Goal: Transaction & Acquisition: Purchase product/service

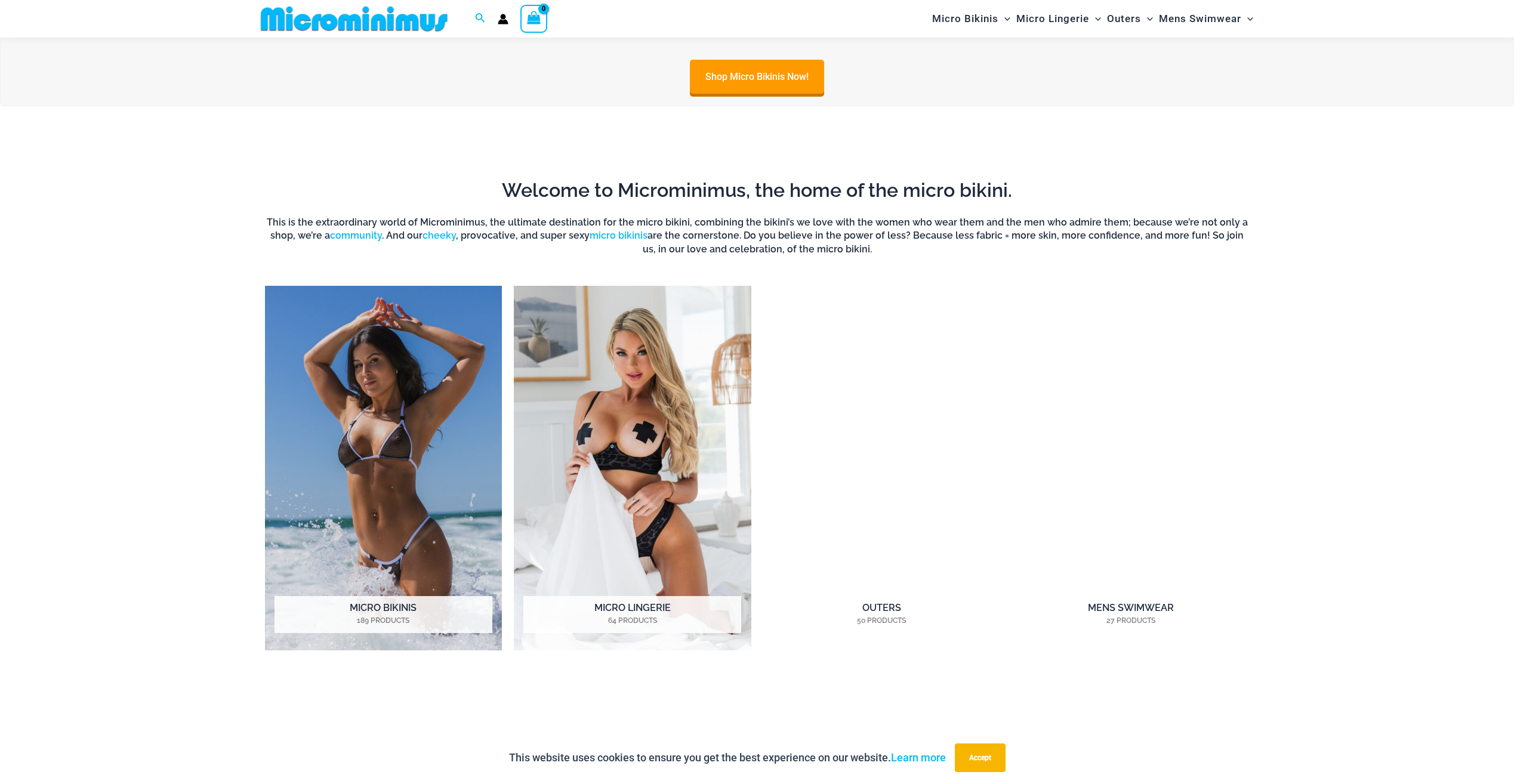
scroll to position [1303, 0]
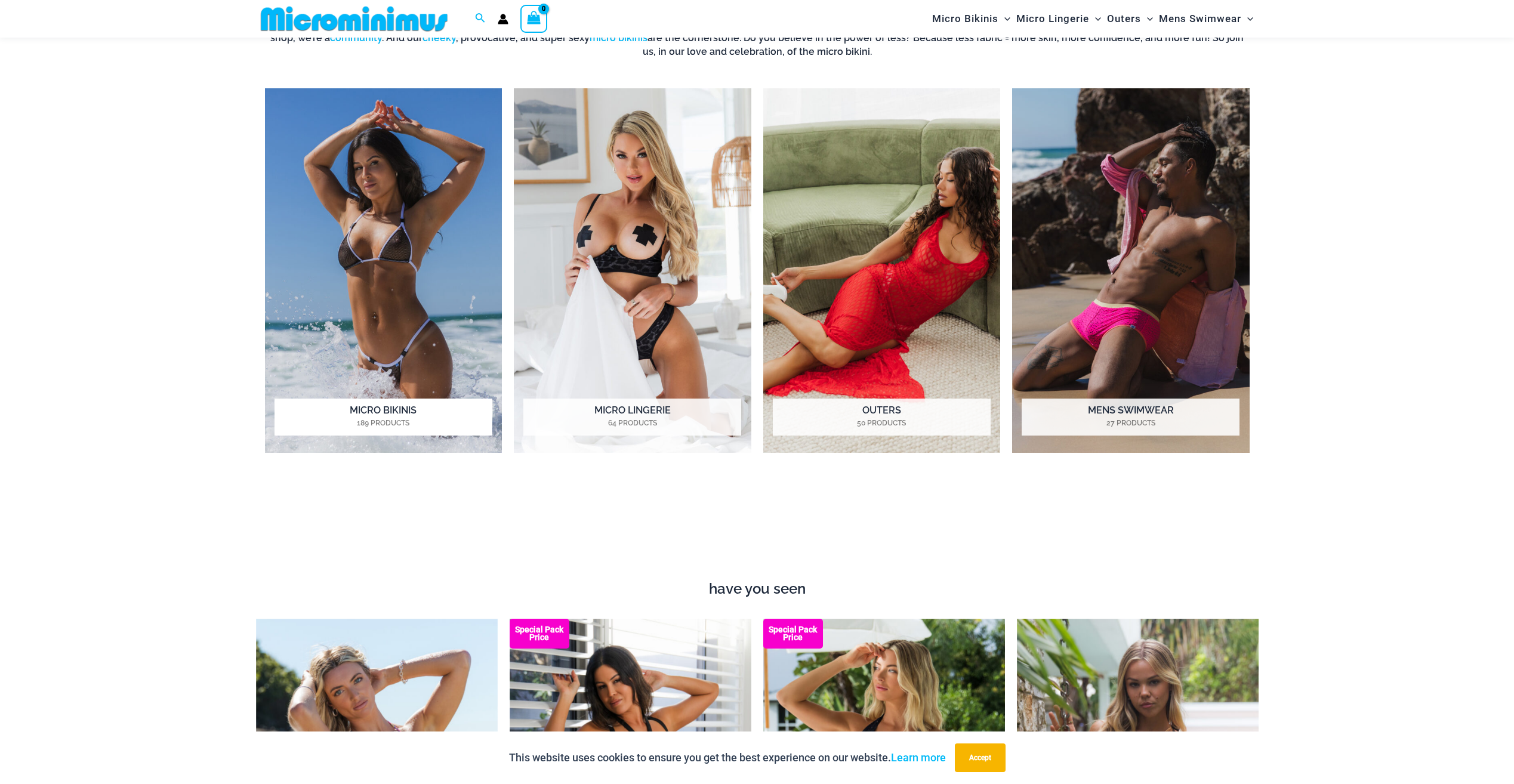
click at [389, 293] on img "Visit product category Micro Bikinis" at bounding box center [383, 270] width 237 height 364
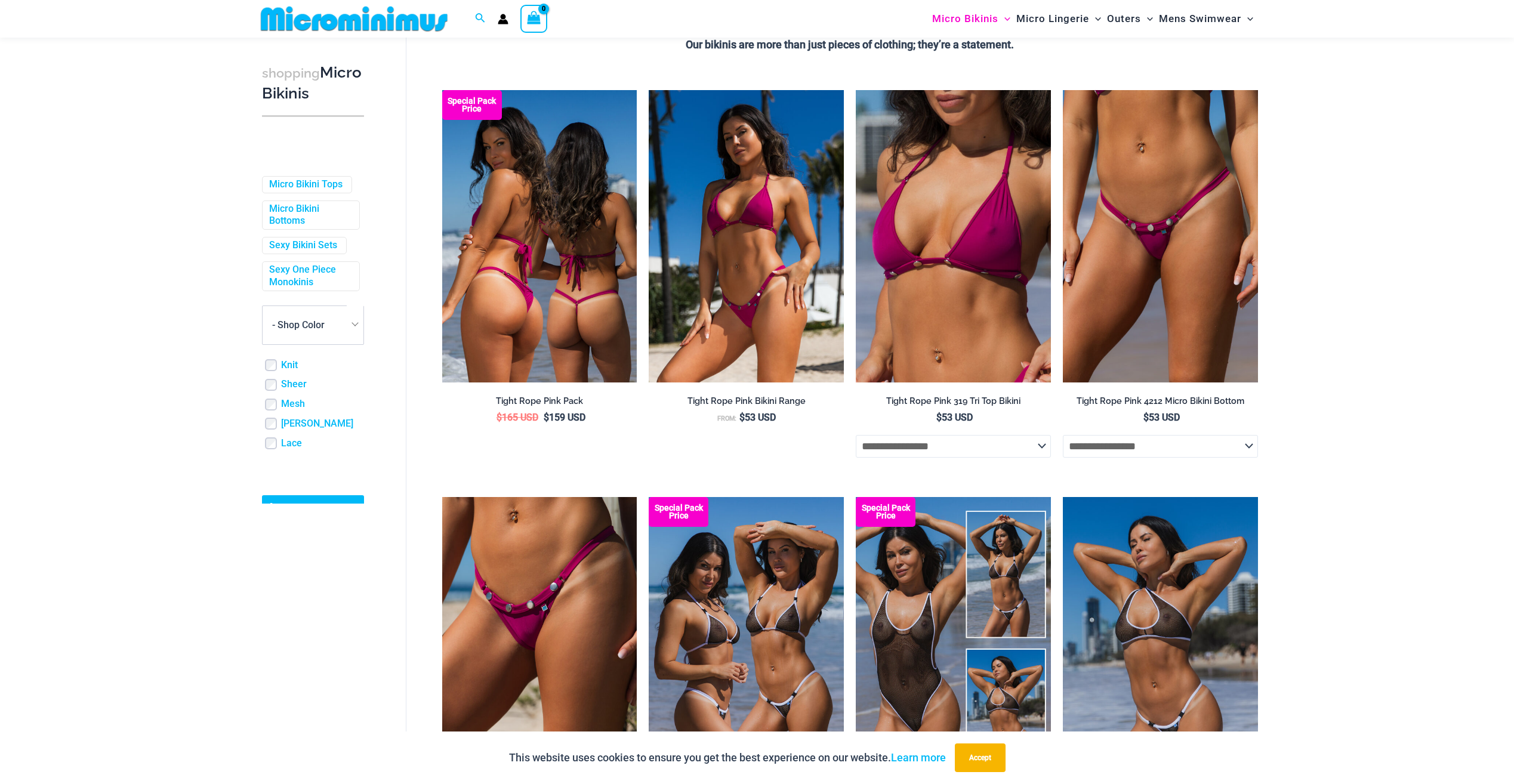
scroll to position [291, 0]
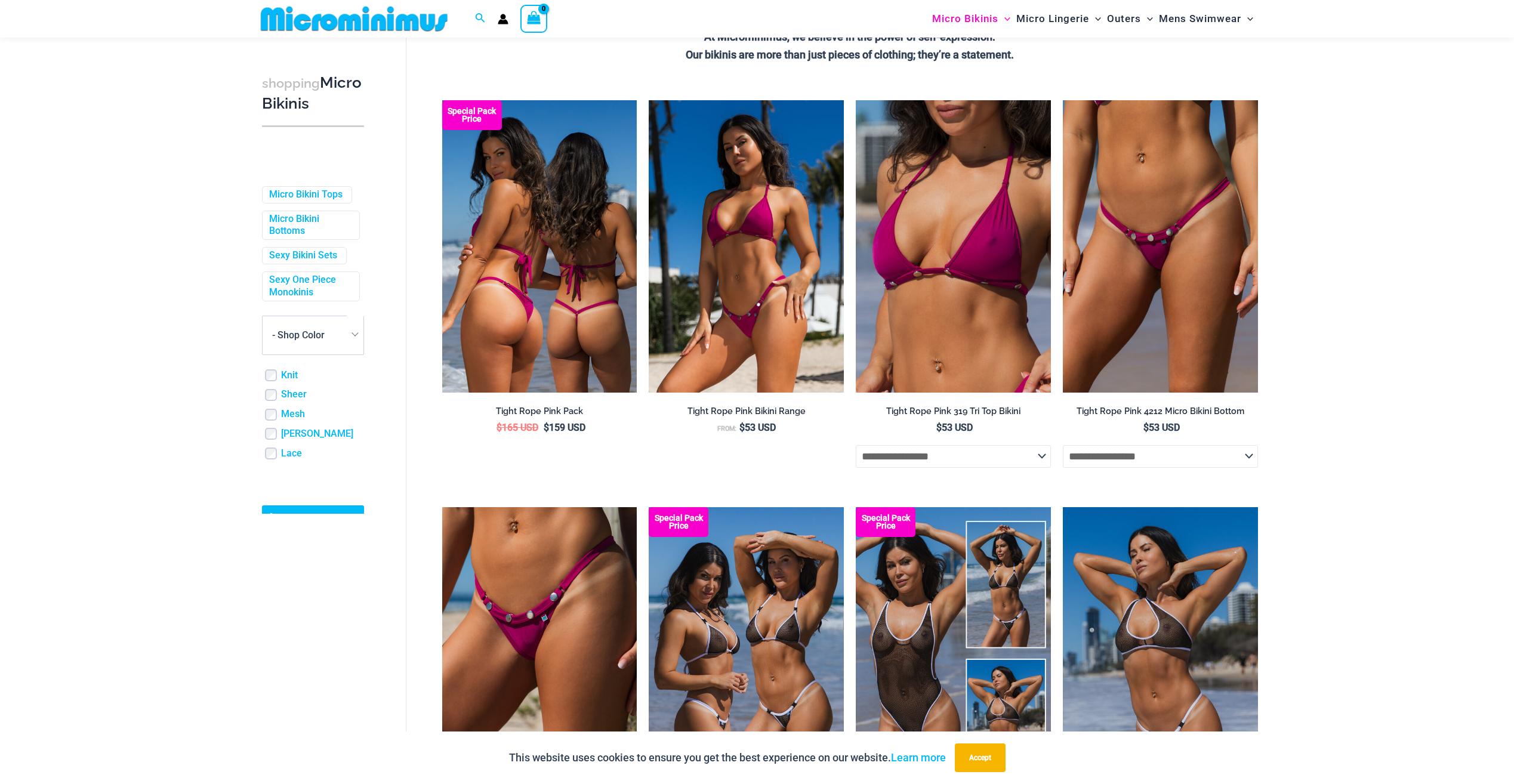
click at [534, 243] on img at bounding box center [539, 246] width 195 height 292
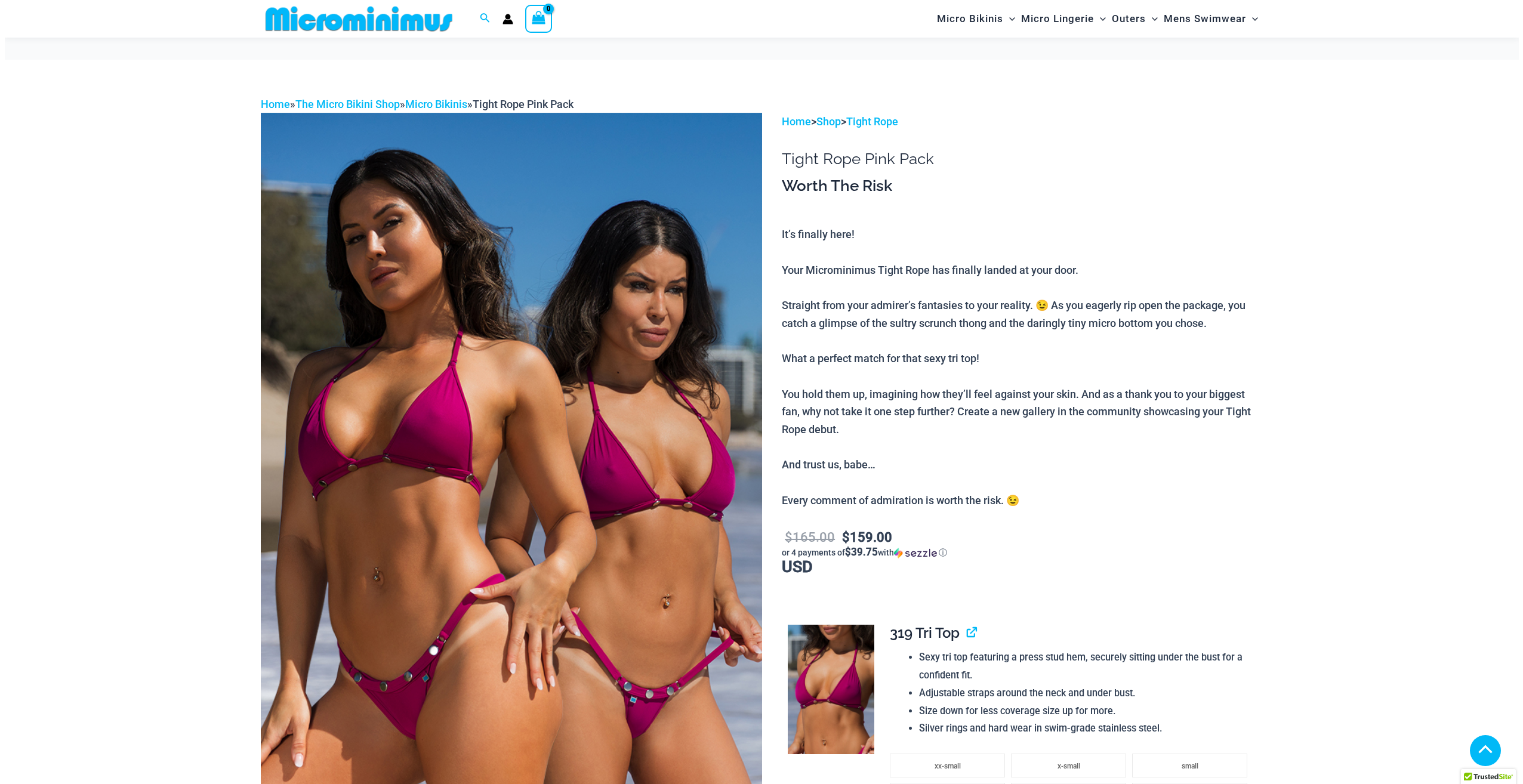
scroll to position [650, 0]
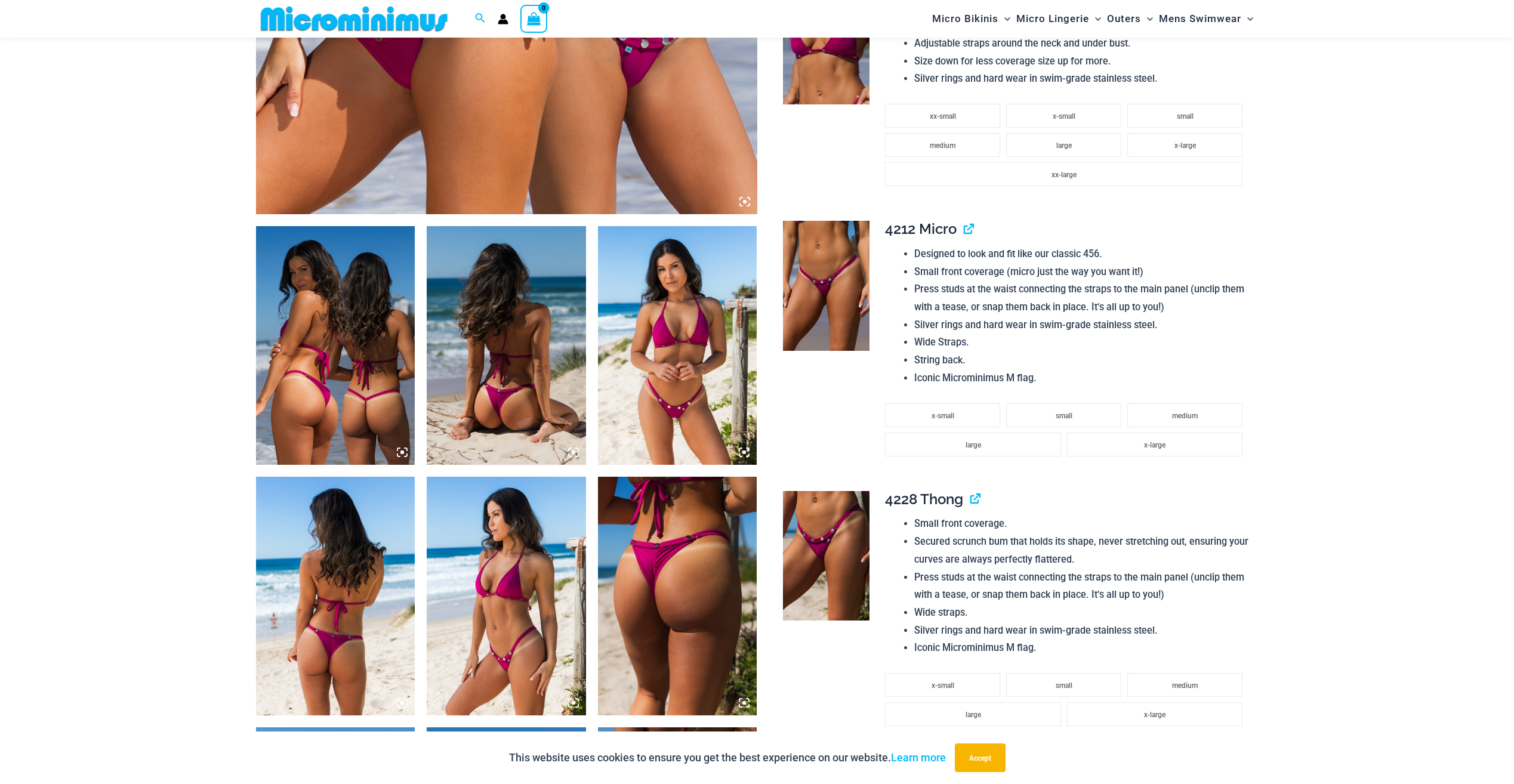
click at [807, 322] on img at bounding box center [825, 286] width 86 height 130
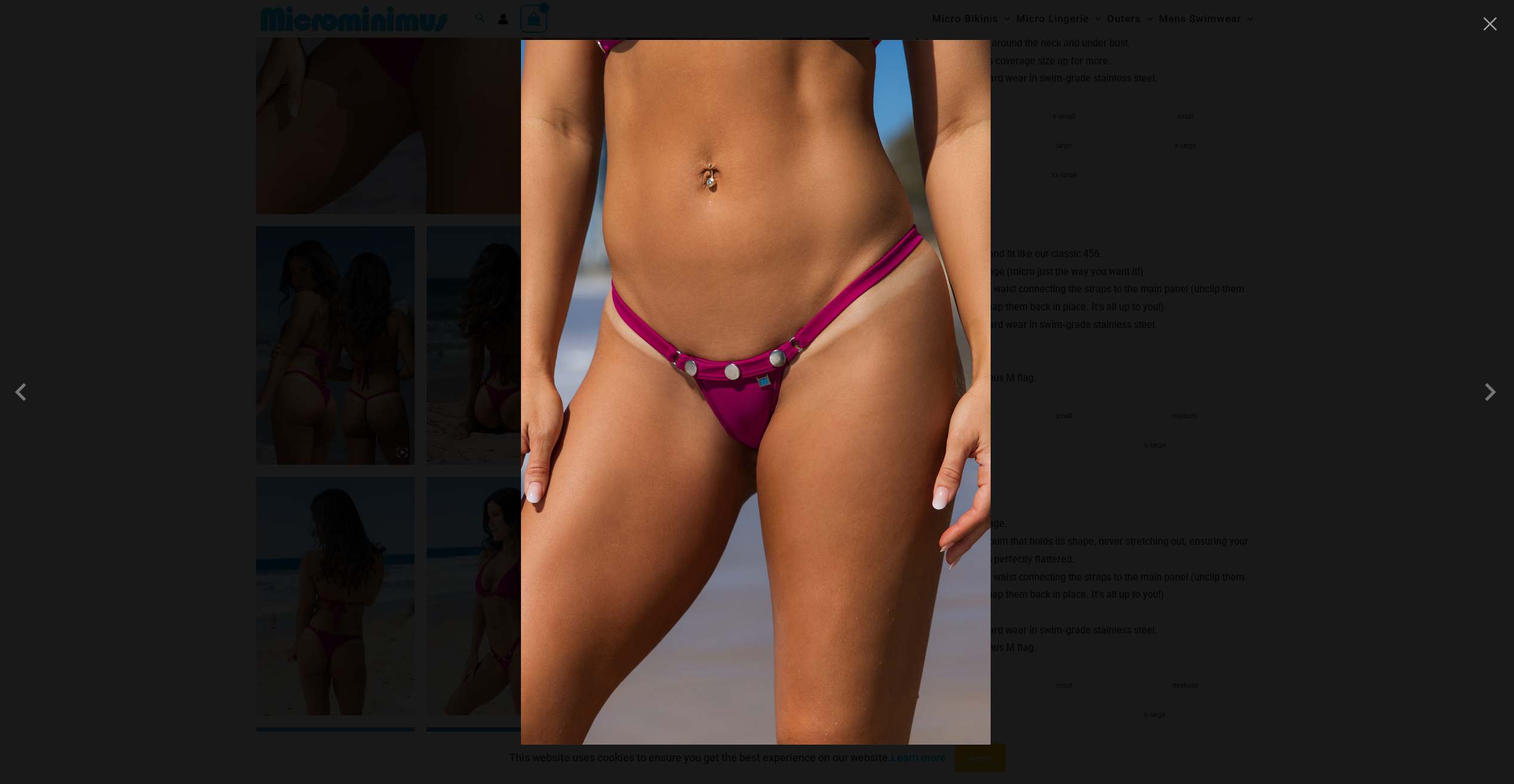
click at [1049, 274] on div at bounding box center [757, 392] width 1514 height 784
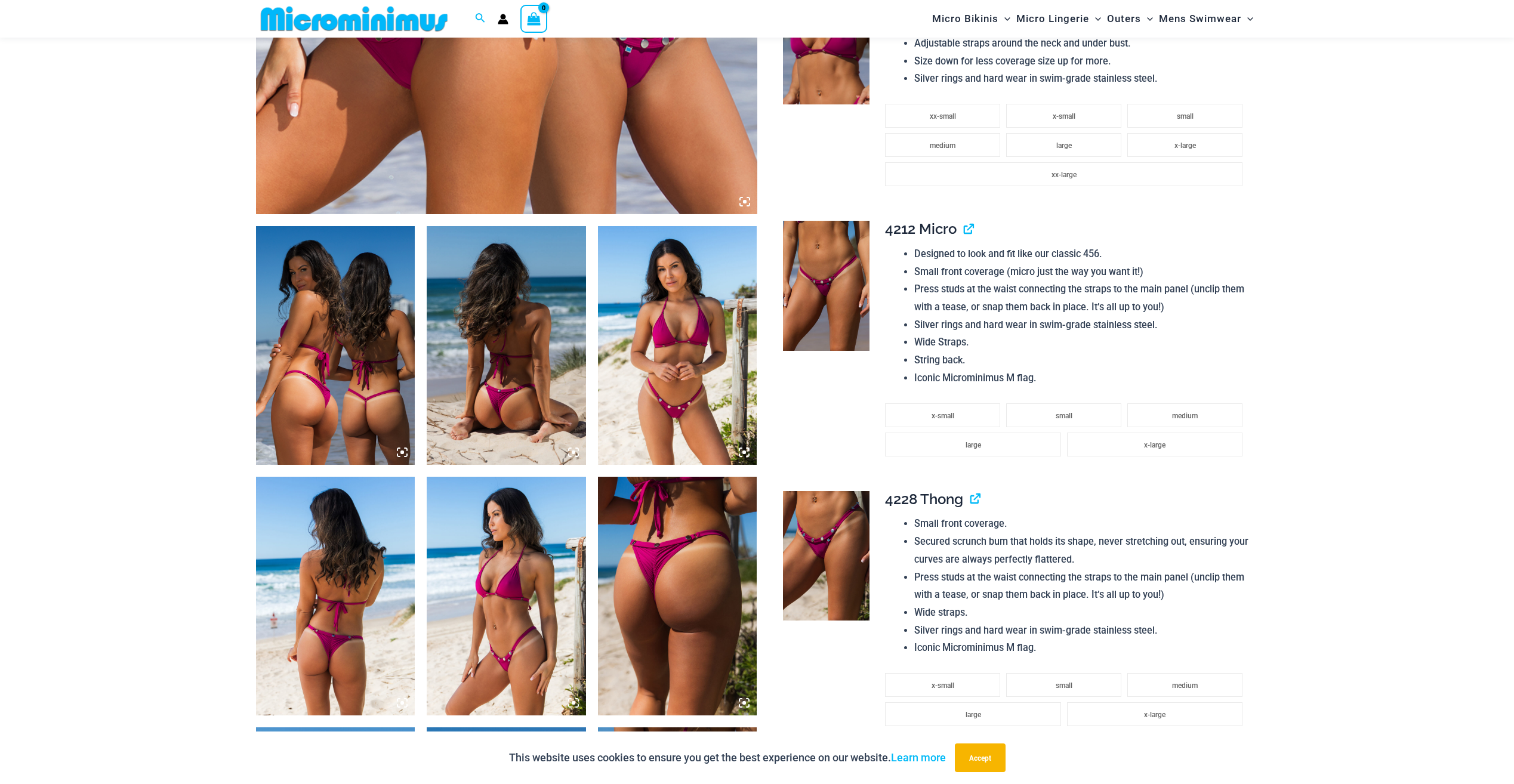
click at [842, 548] on img at bounding box center [825, 556] width 86 height 130
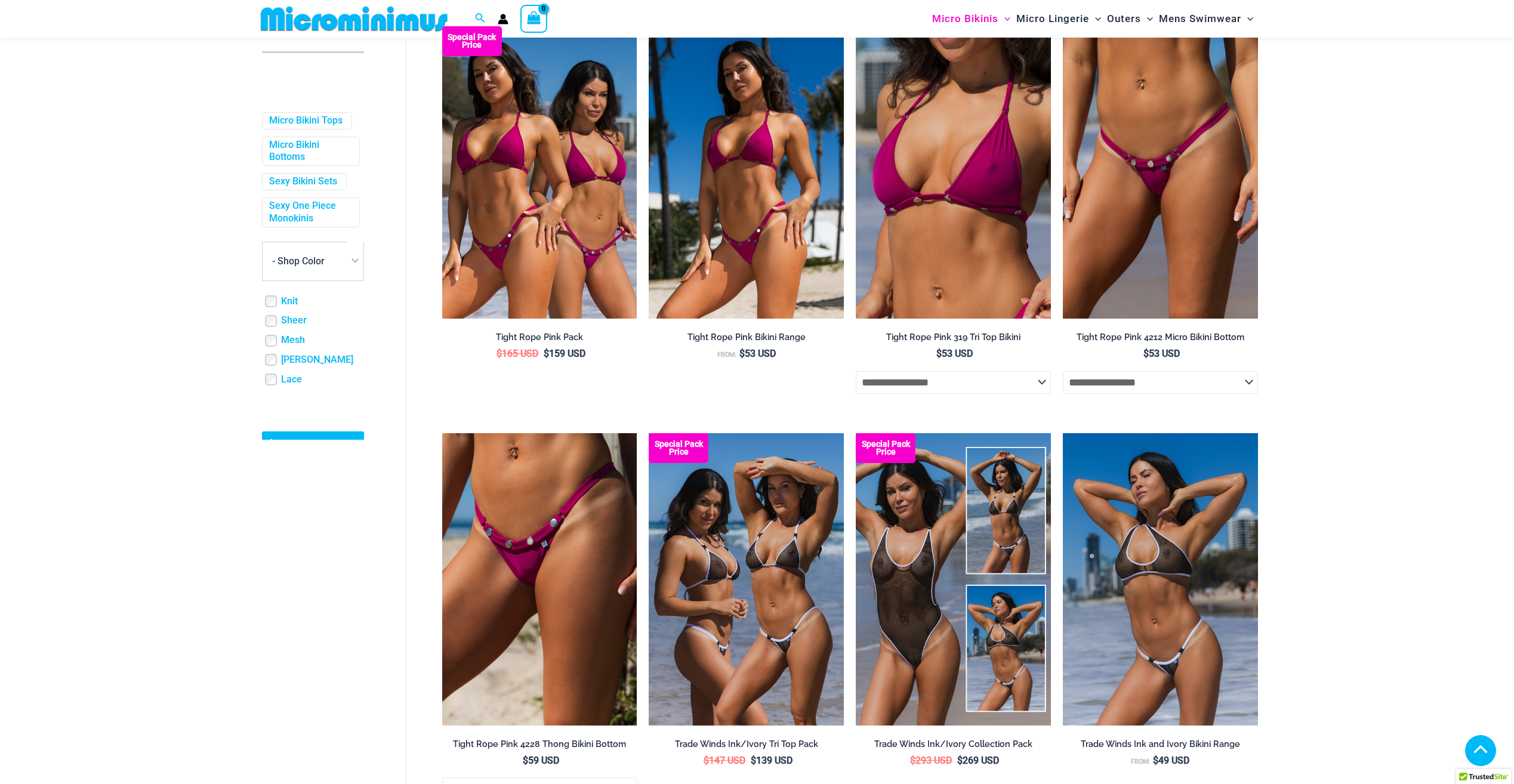
scroll to position [291, 0]
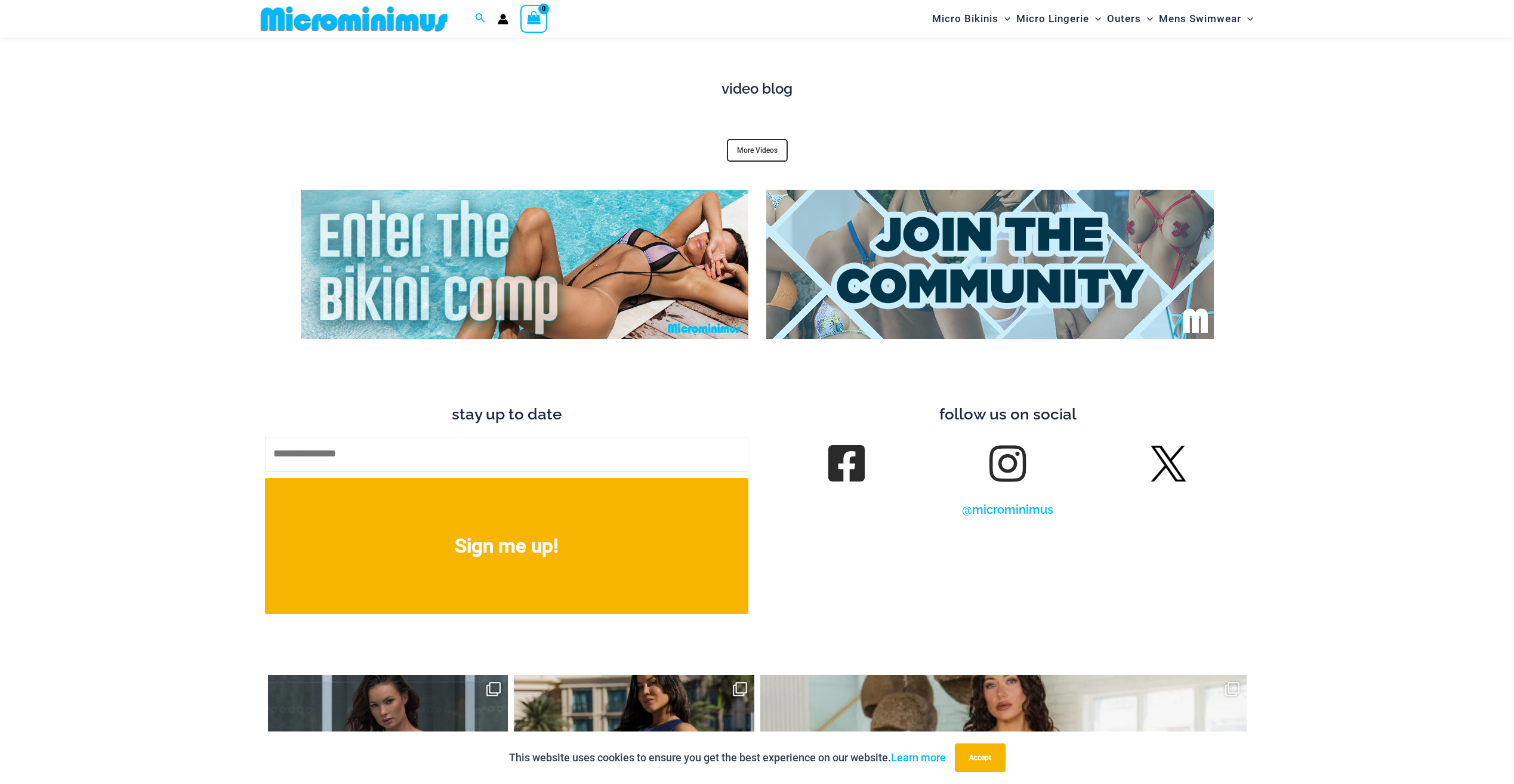
scroll to position [4804, 0]
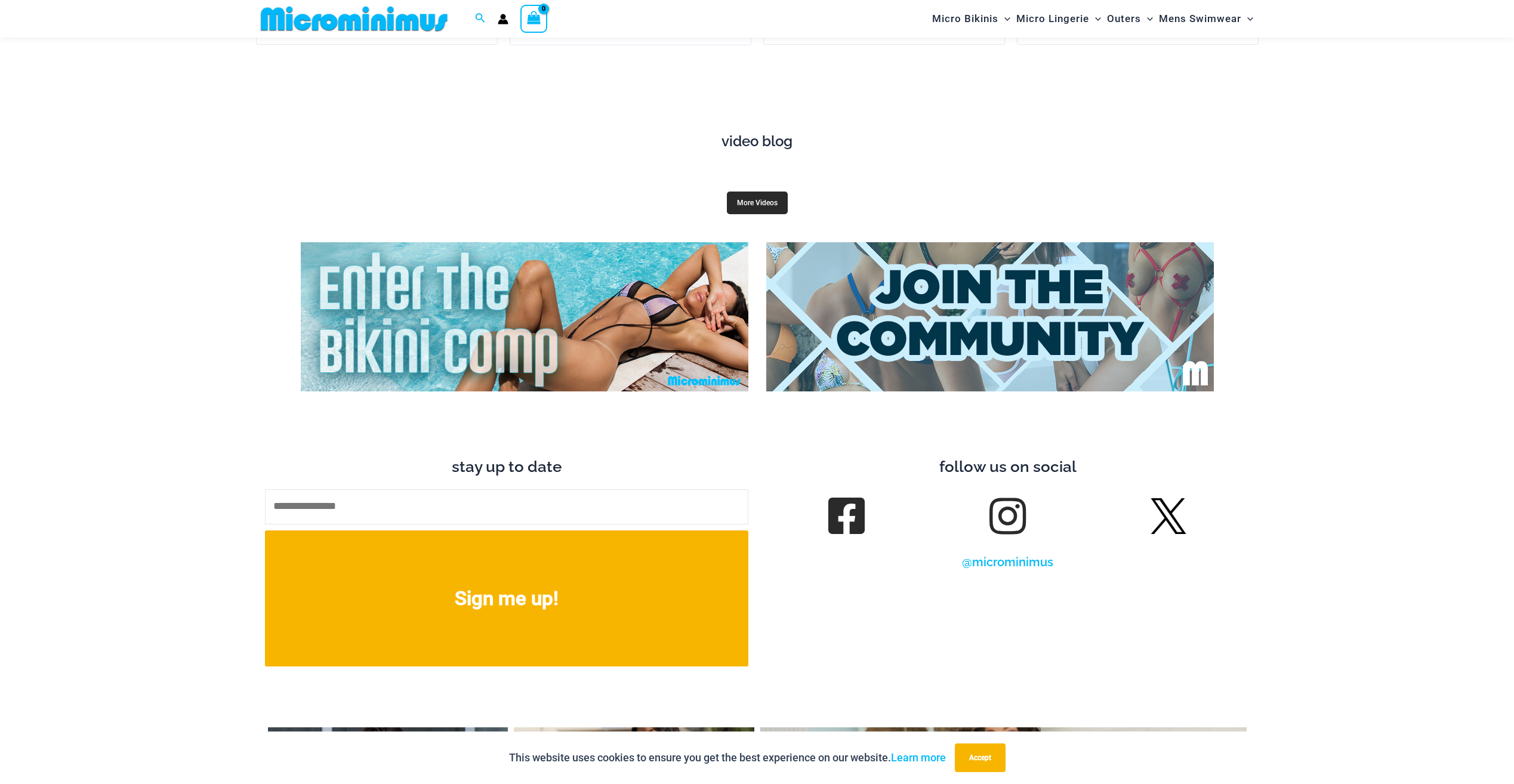
click at [760, 192] on link "More Videos" at bounding box center [757, 202] width 61 height 22
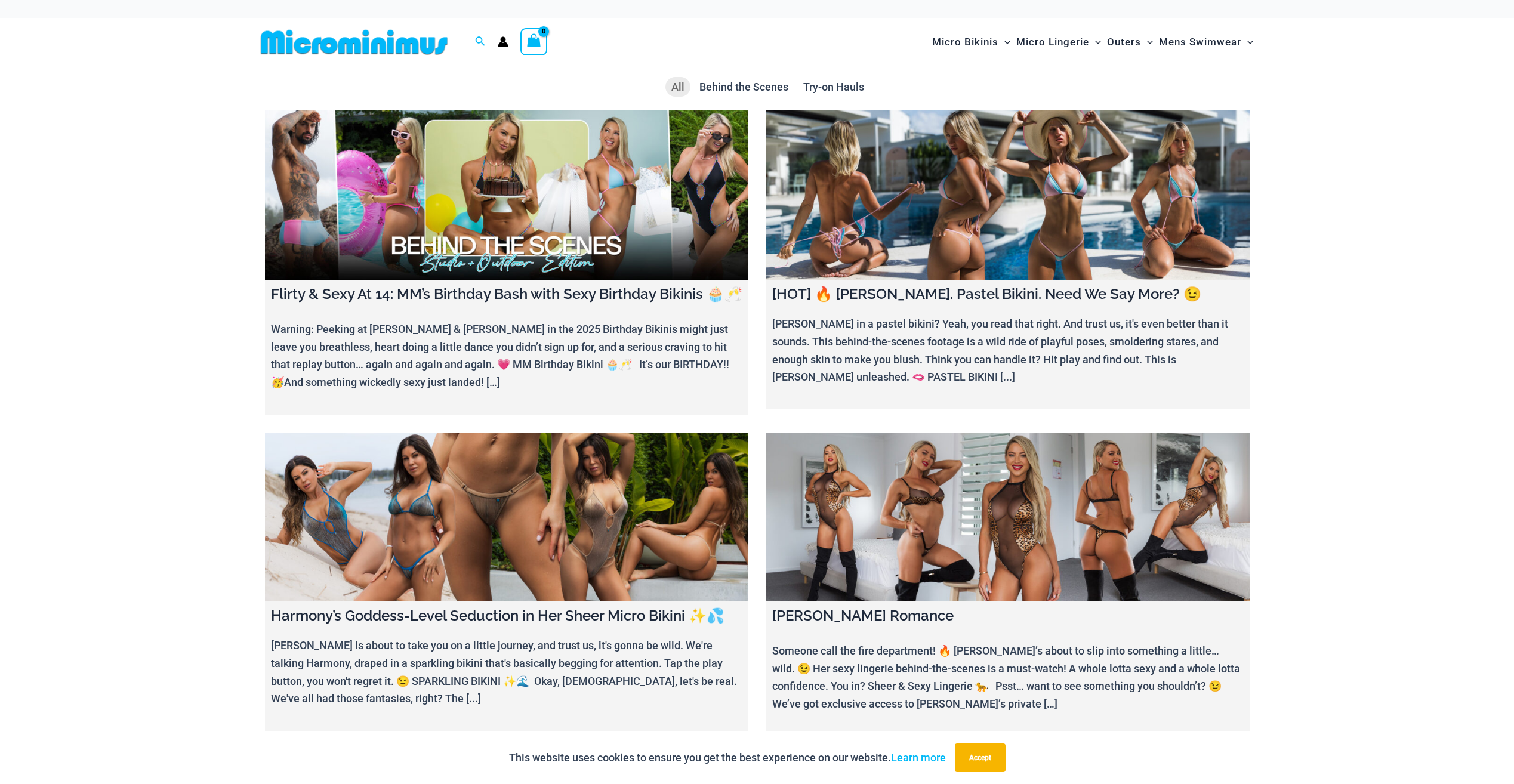
click at [386, 48] on img at bounding box center [354, 42] width 196 height 27
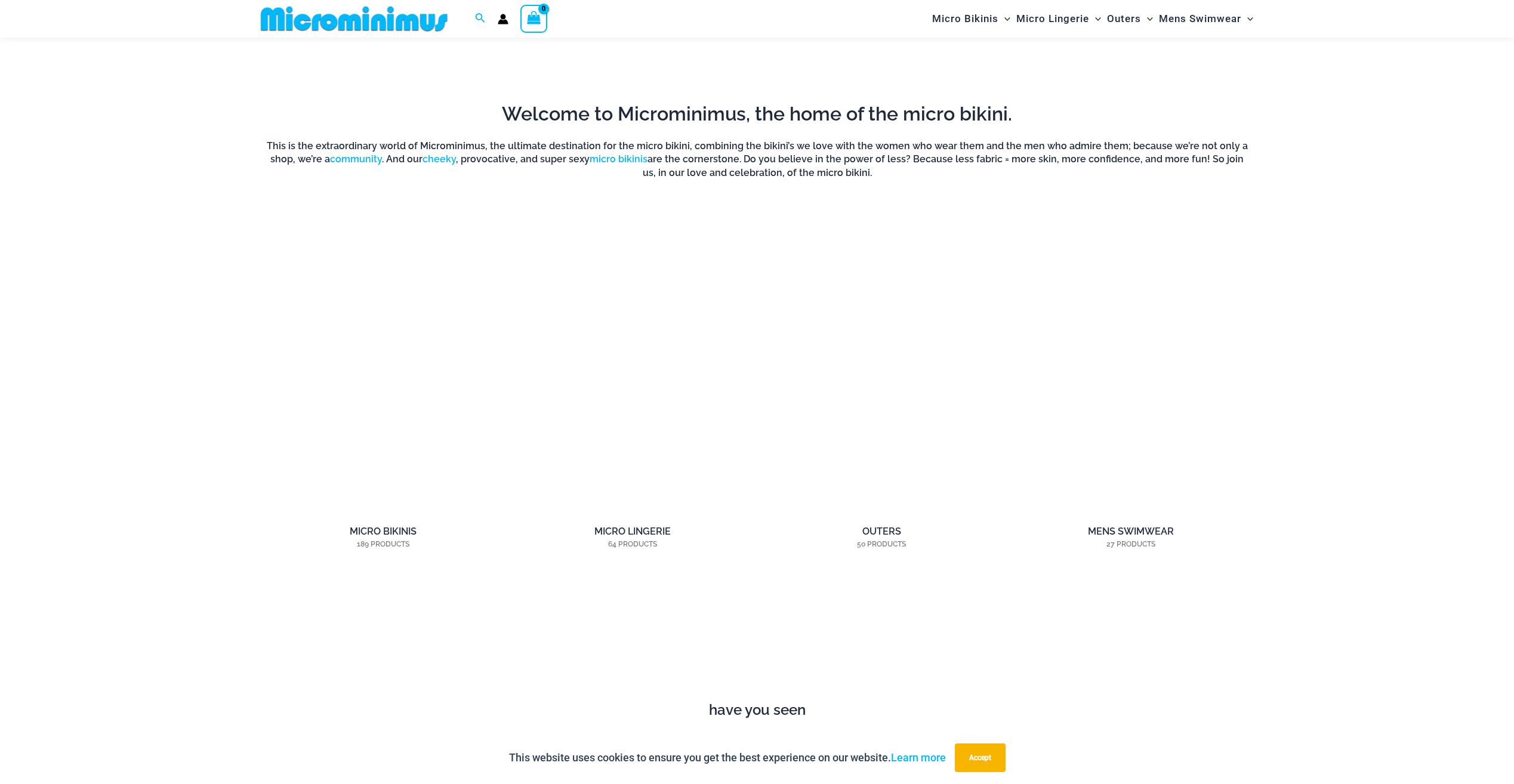
scroll to position [1183, 0]
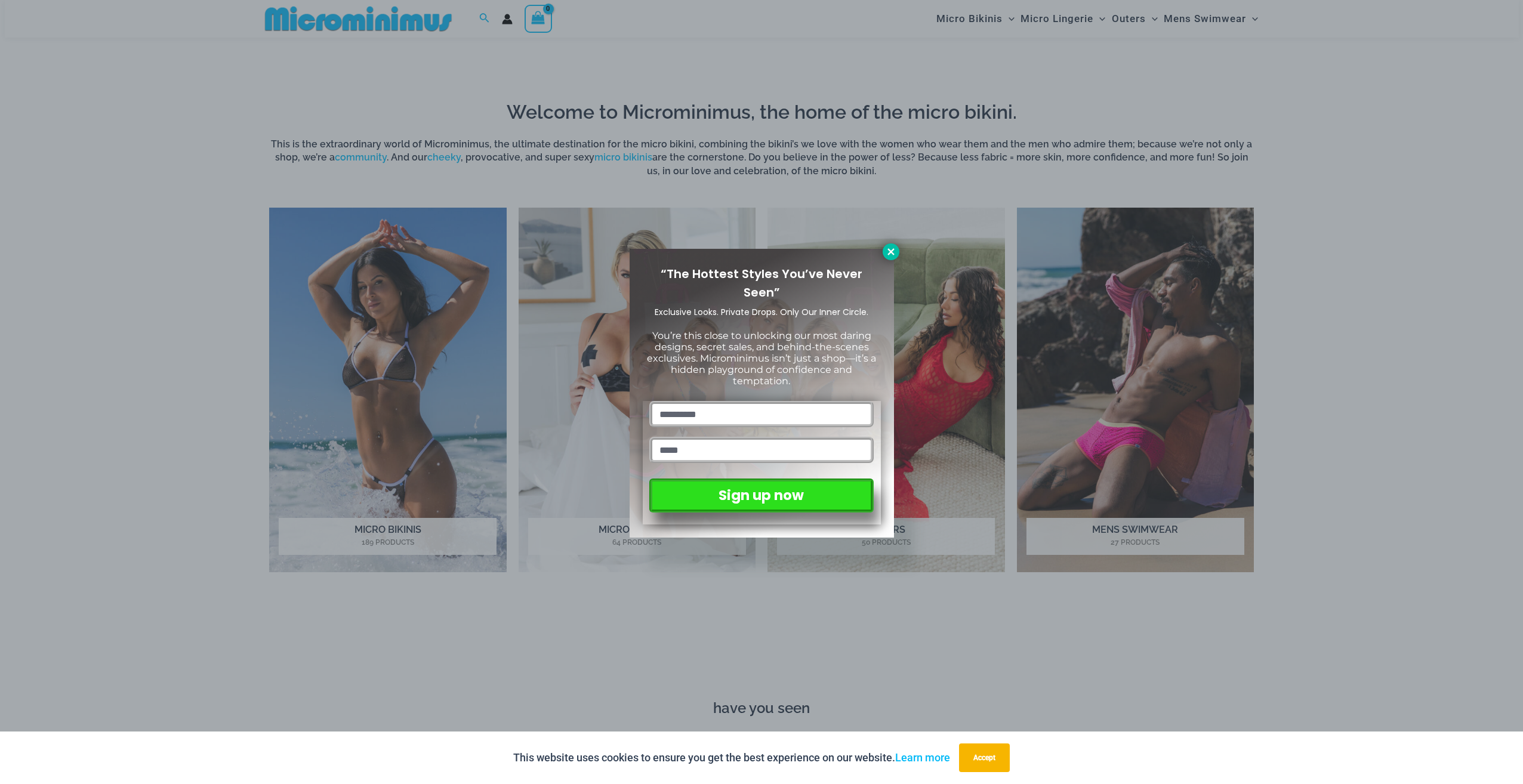
click at [893, 251] on icon at bounding box center [891, 252] width 11 height 11
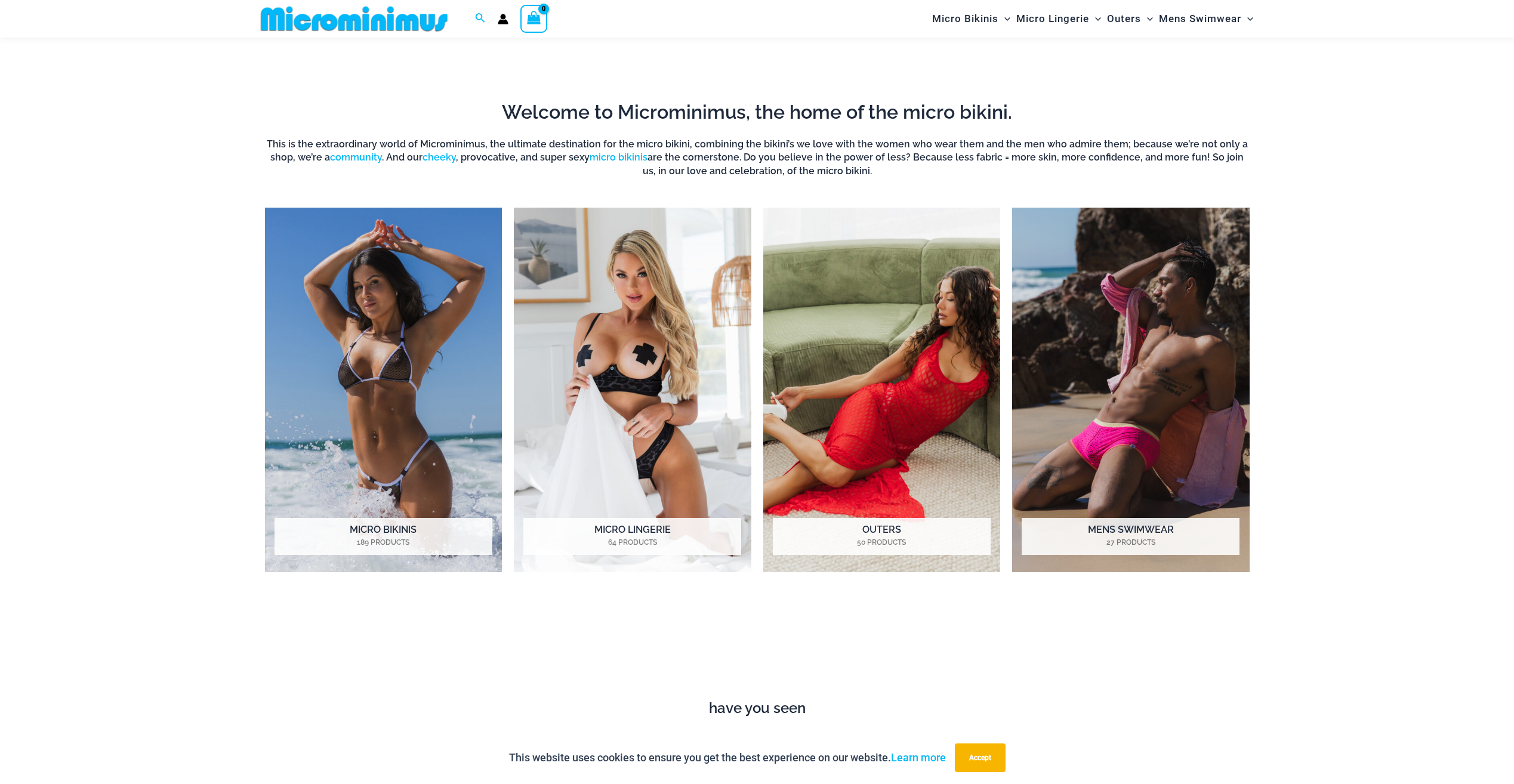
click at [364, 315] on img "Visit product category Micro Bikinis" at bounding box center [383, 389] width 237 height 364
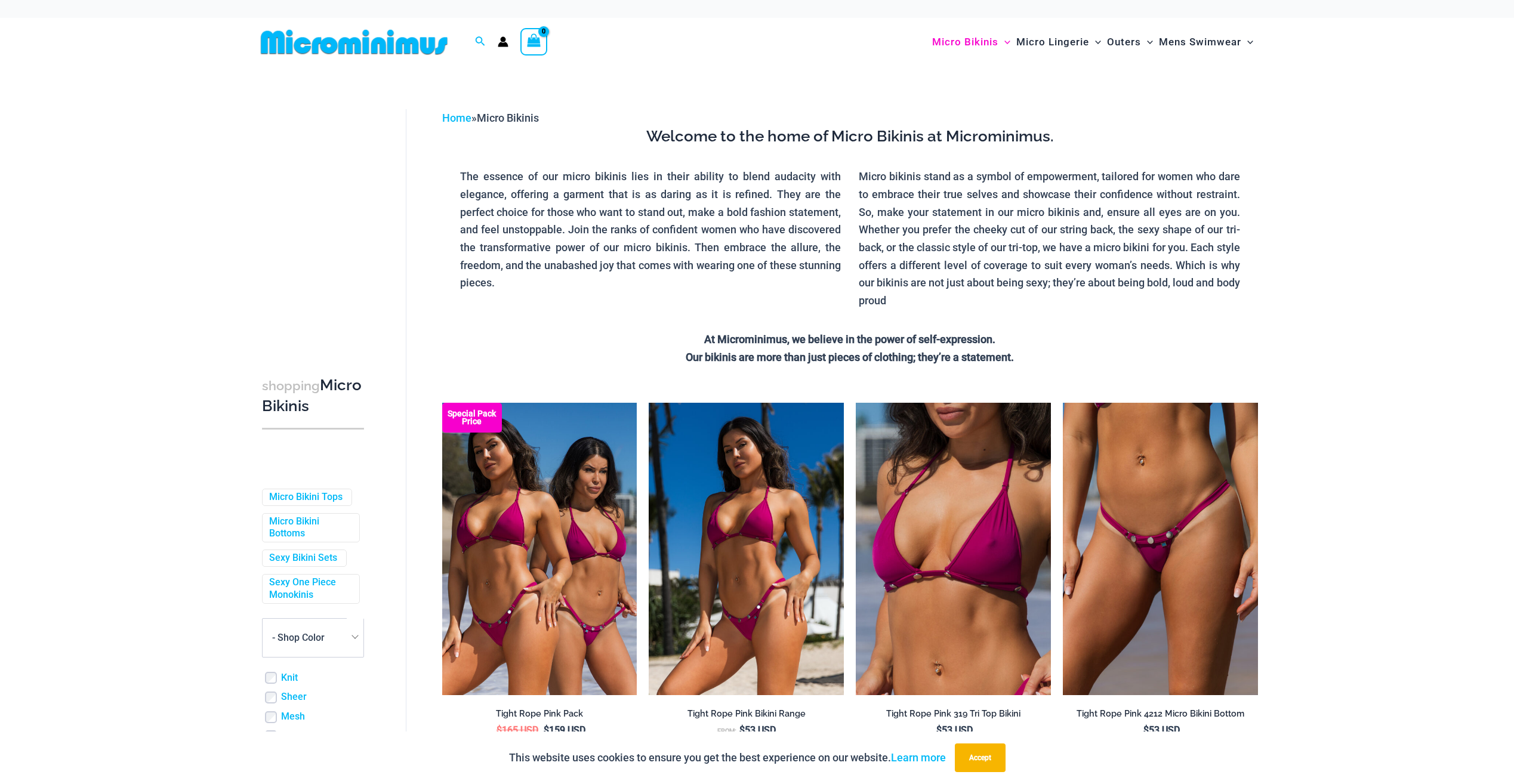
click at [352, 55] on img at bounding box center [354, 42] width 196 height 27
